Goal: Information Seeking & Learning: Learn about a topic

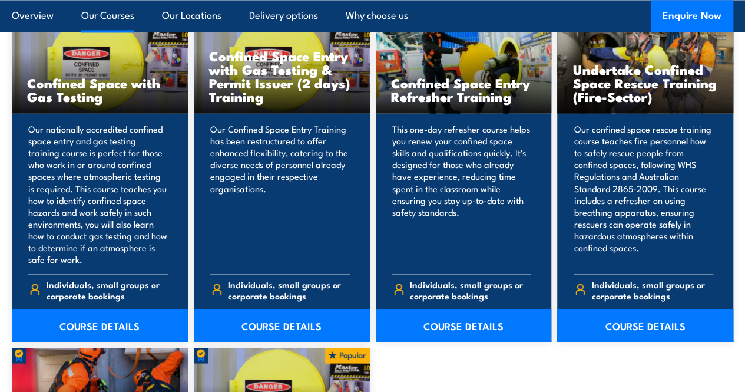
scroll to position [1001, 0]
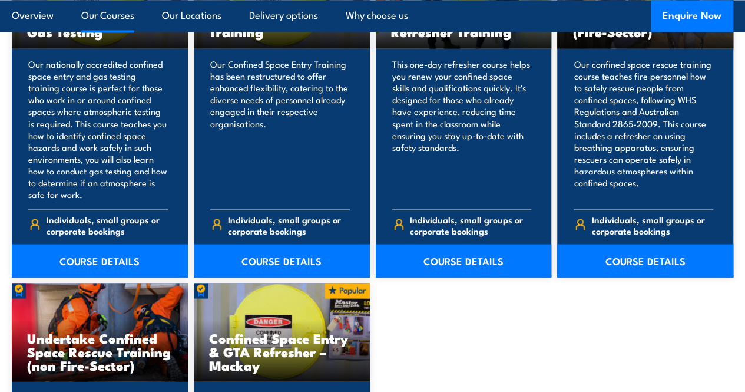
click at [125, 277] on link "COURSE DETAILS" at bounding box center [100, 260] width 176 height 33
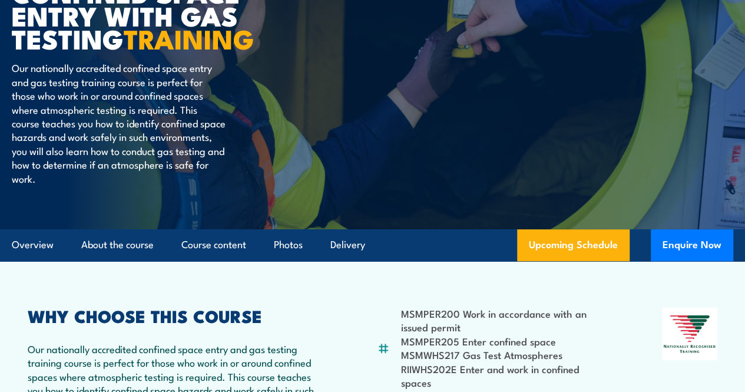
scroll to position [205, 0]
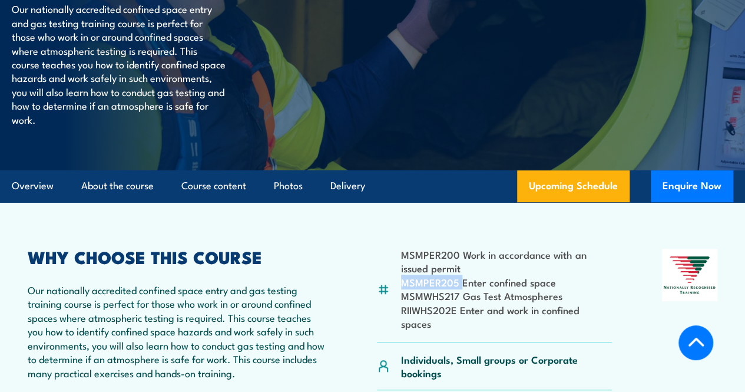
drag, startPoint x: 402, startPoint y: 312, endPoint x: 462, endPoint y: 313, distance: 60.7
click at [462, 289] on li "MSMPER205 Enter confined space" at bounding box center [506, 282] width 211 height 14
copy li "MSMPER205"
